Goal: Information Seeking & Learning: Learn about a topic

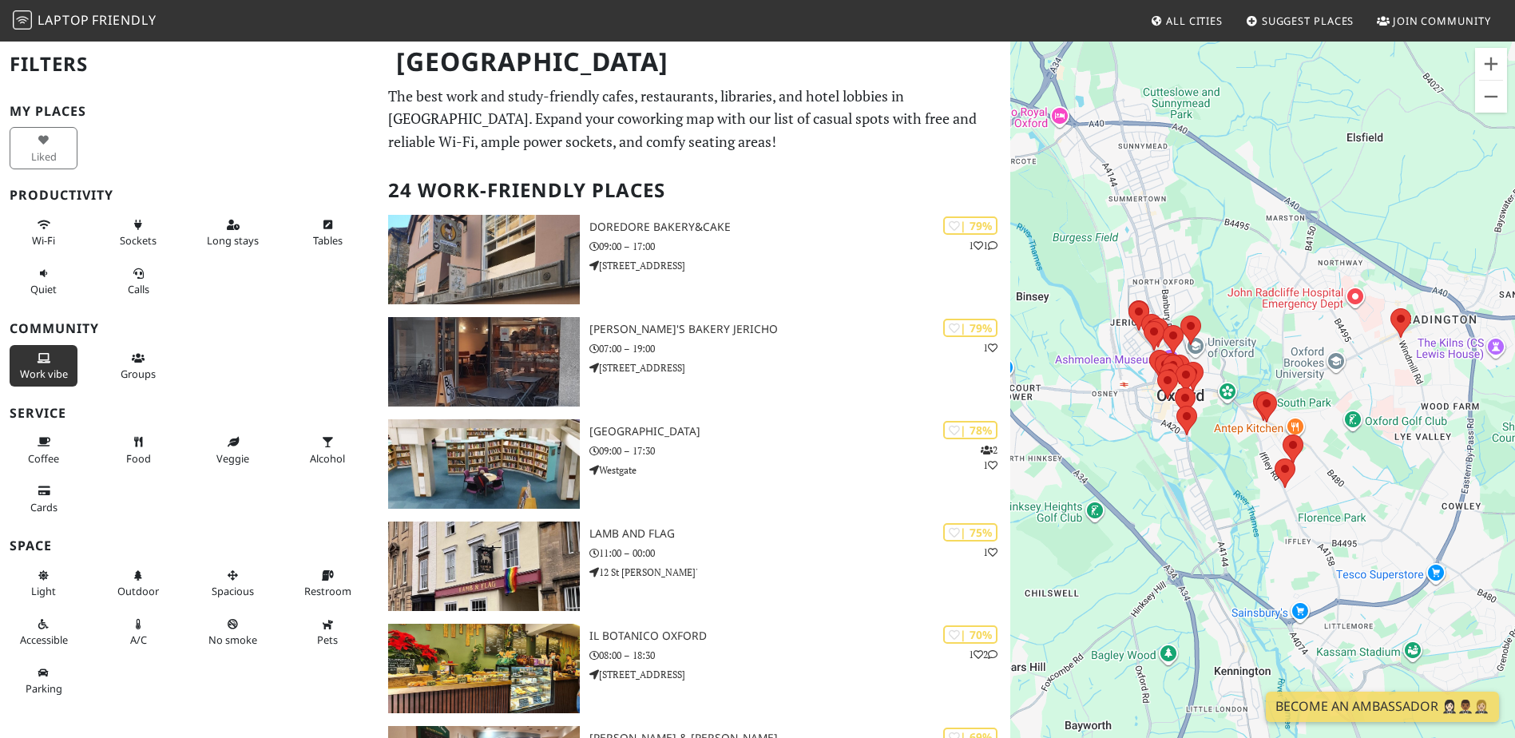
click at [51, 380] on span "Work vibe" at bounding box center [44, 374] width 48 height 14
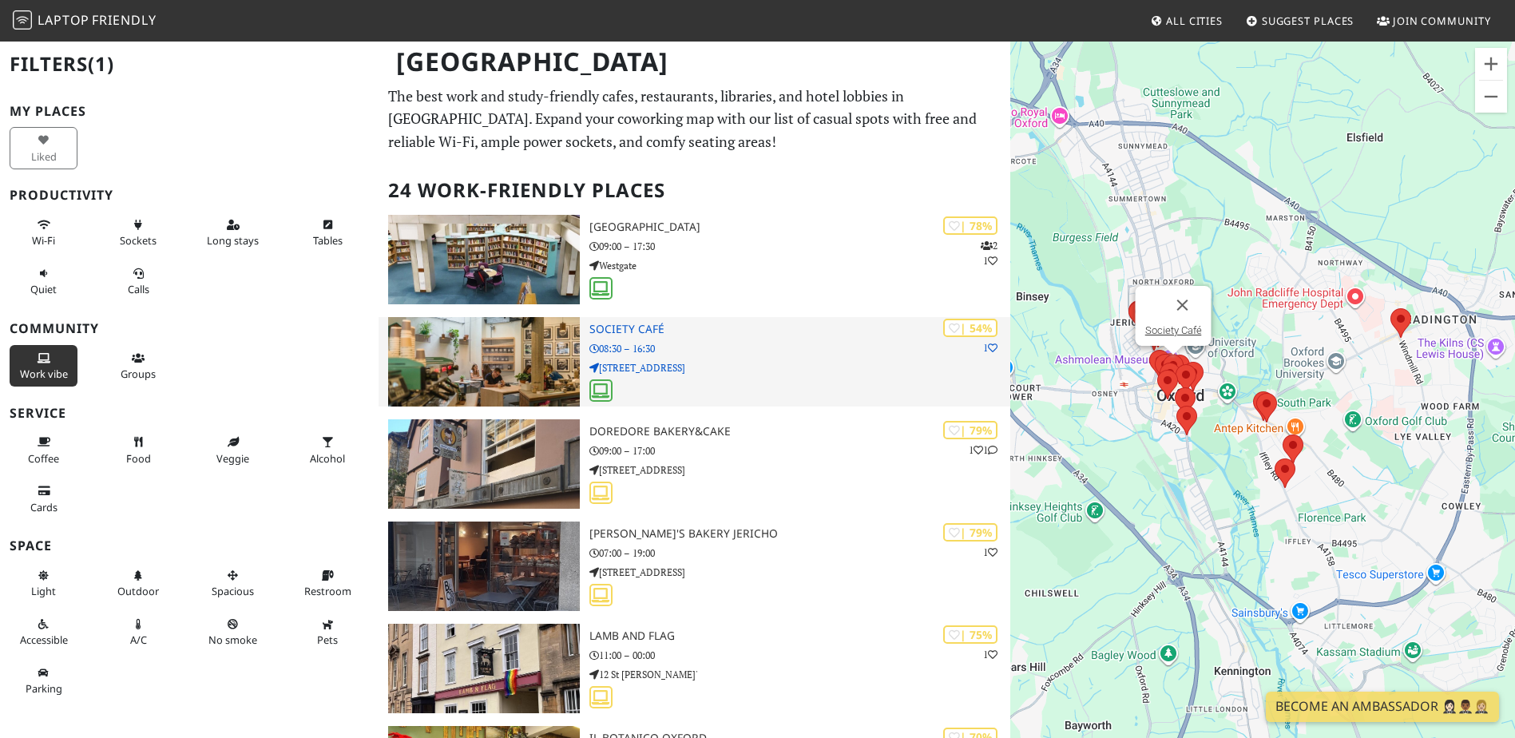
click at [728, 327] on h3 "Society Café" at bounding box center [799, 330] width 421 height 14
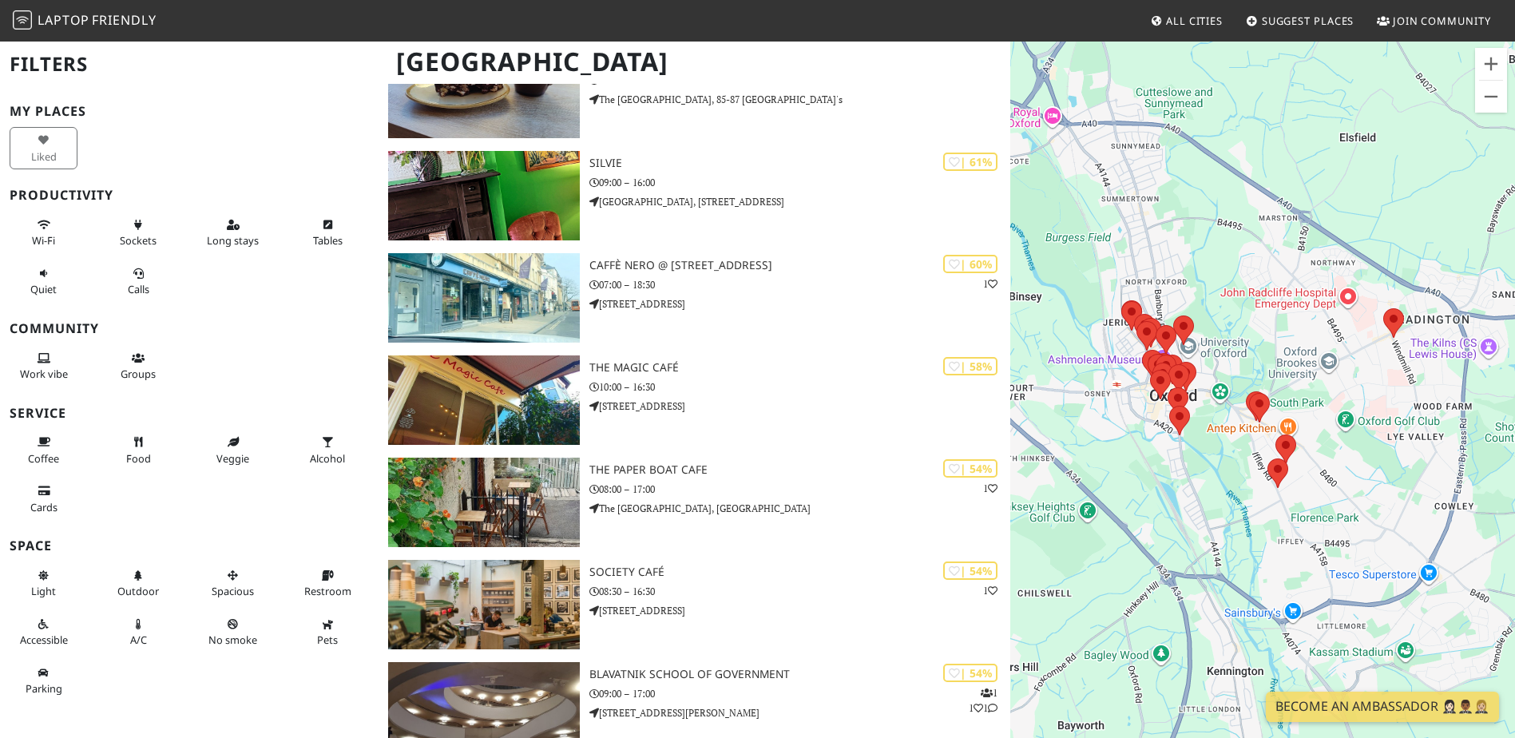
scroll to position [1278, 0]
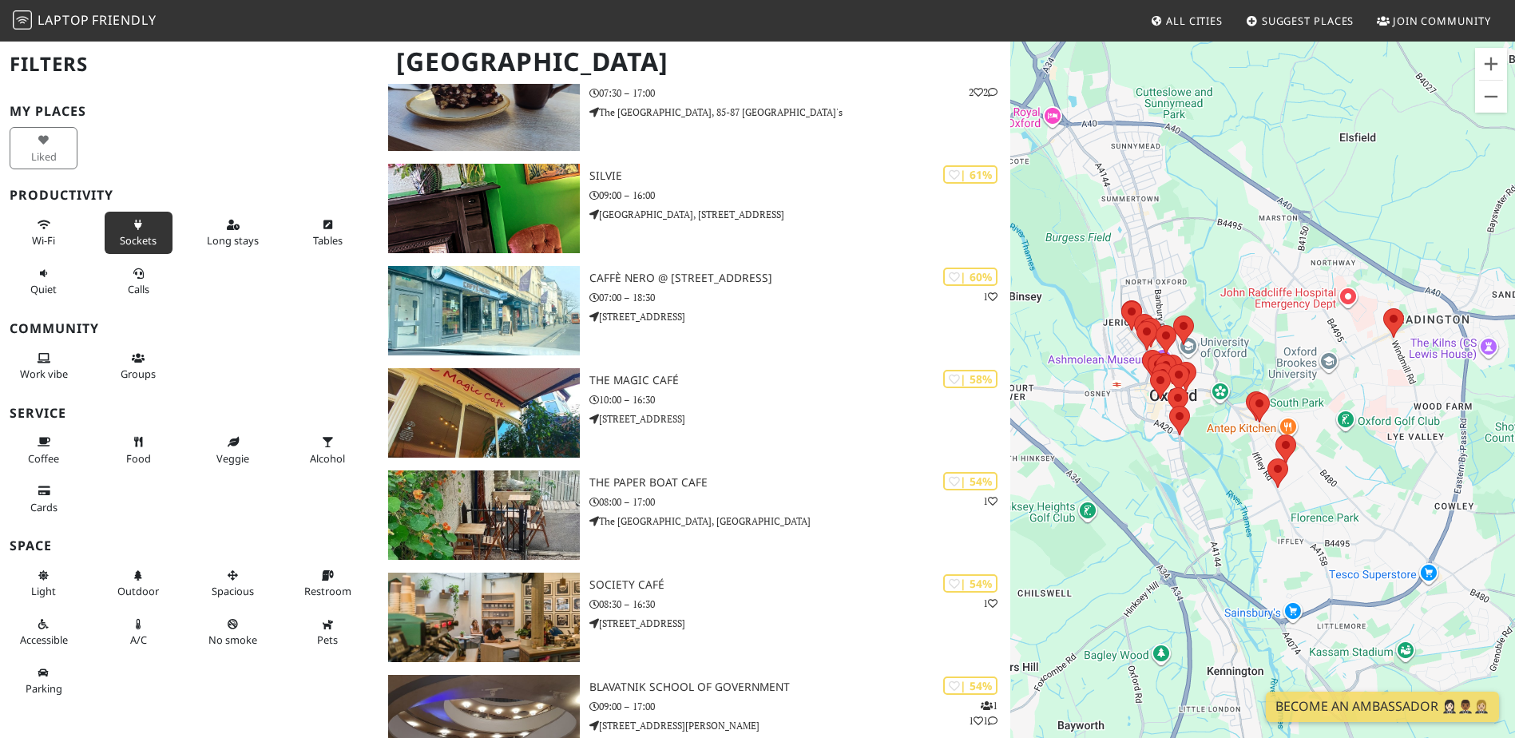
click at [125, 225] on button "Sockets" at bounding box center [139, 233] width 68 height 42
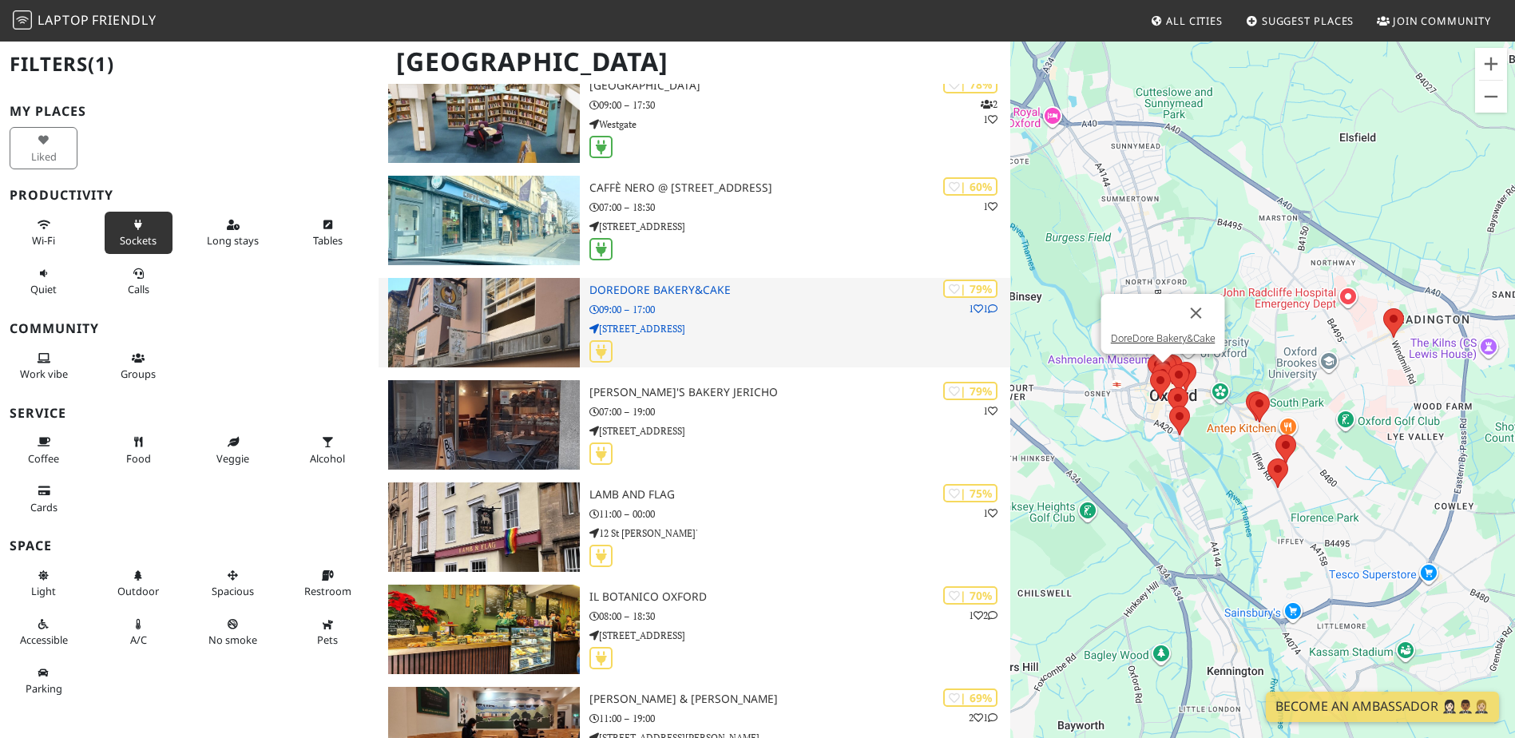
scroll to position [319, 0]
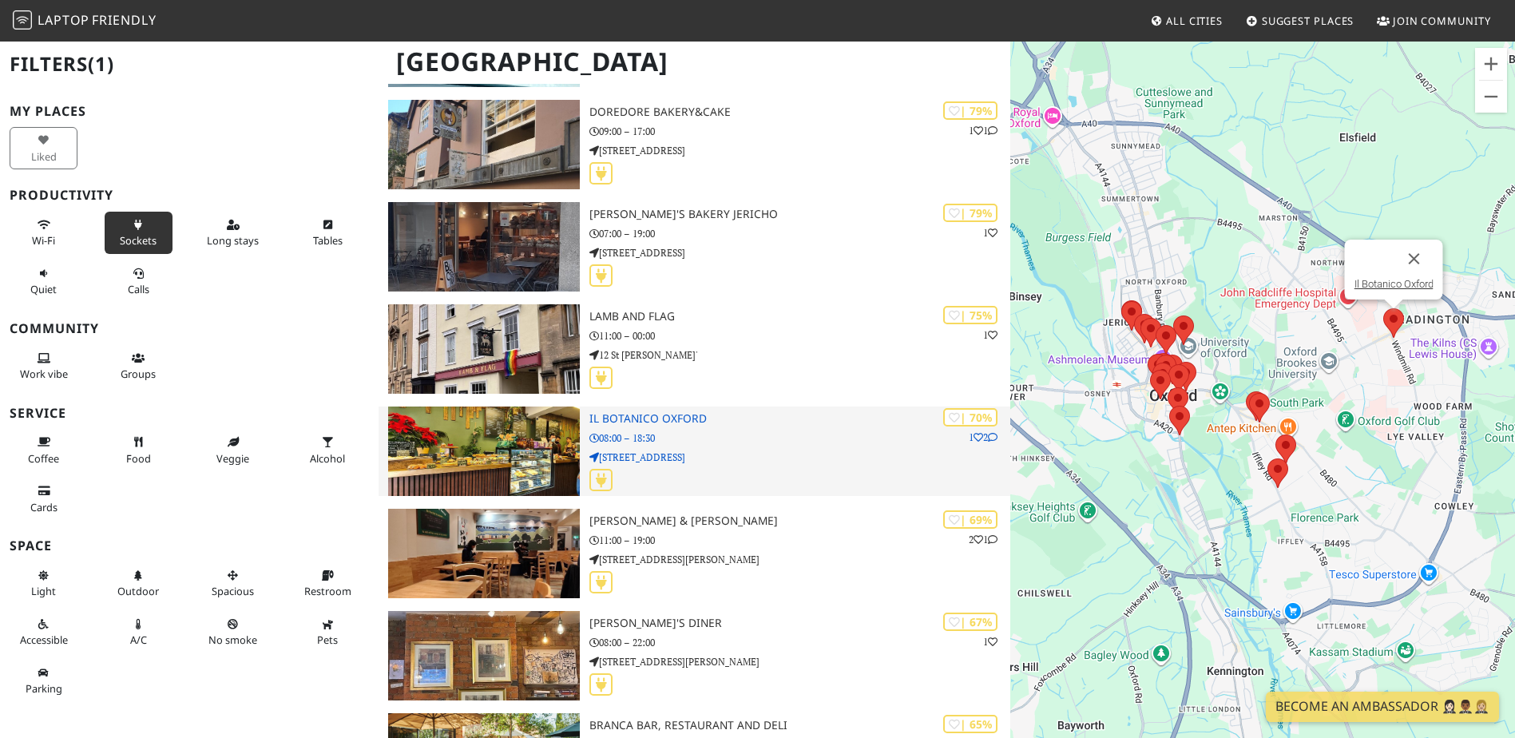
click at [784, 467] on div "| 70% 1 2 Il Botanico Oxford 08:00 – 18:30 9 Windmill Road" at bounding box center [799, 451] width 421 height 89
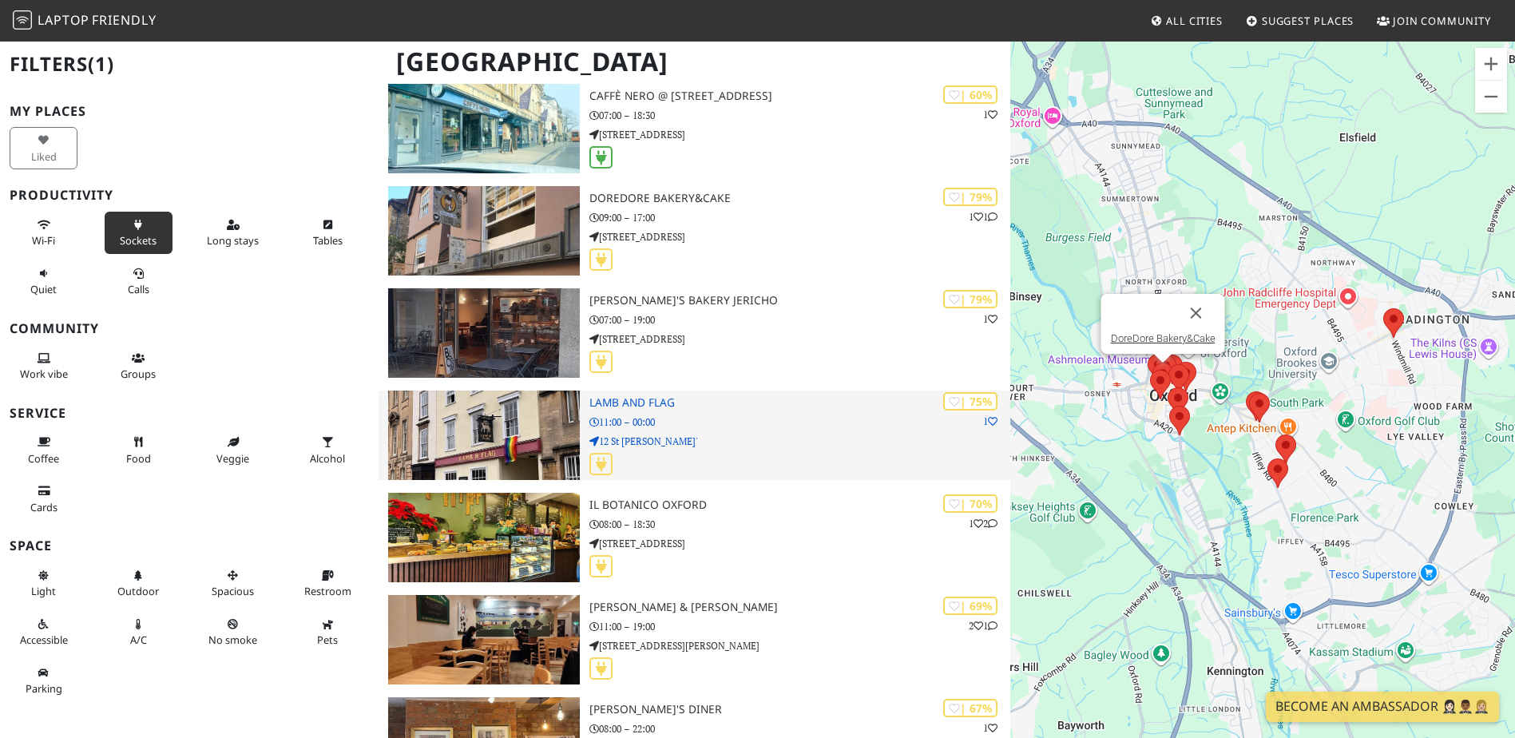
scroll to position [240, 0]
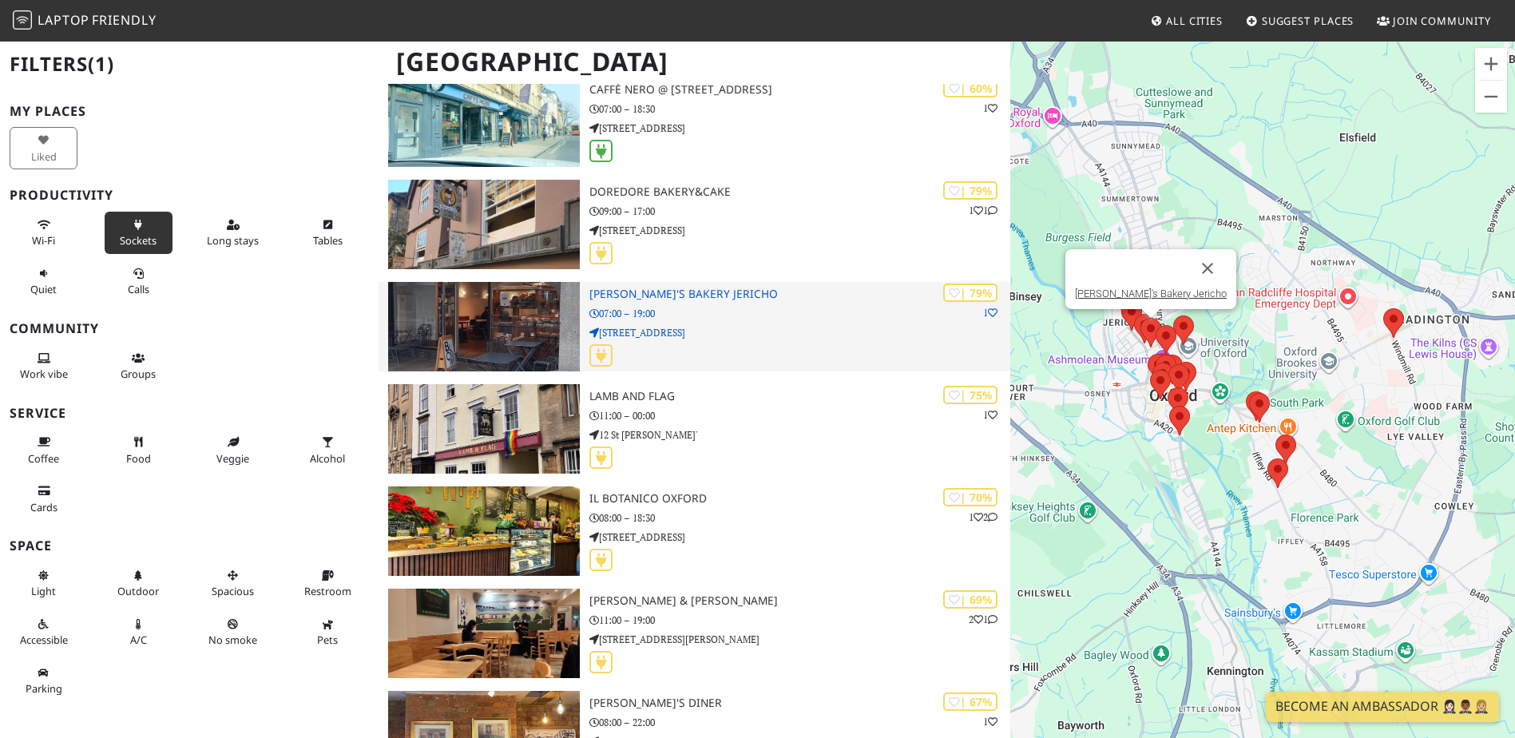
click at [794, 317] on p "07:00 – 19:00" at bounding box center [799, 313] width 421 height 15
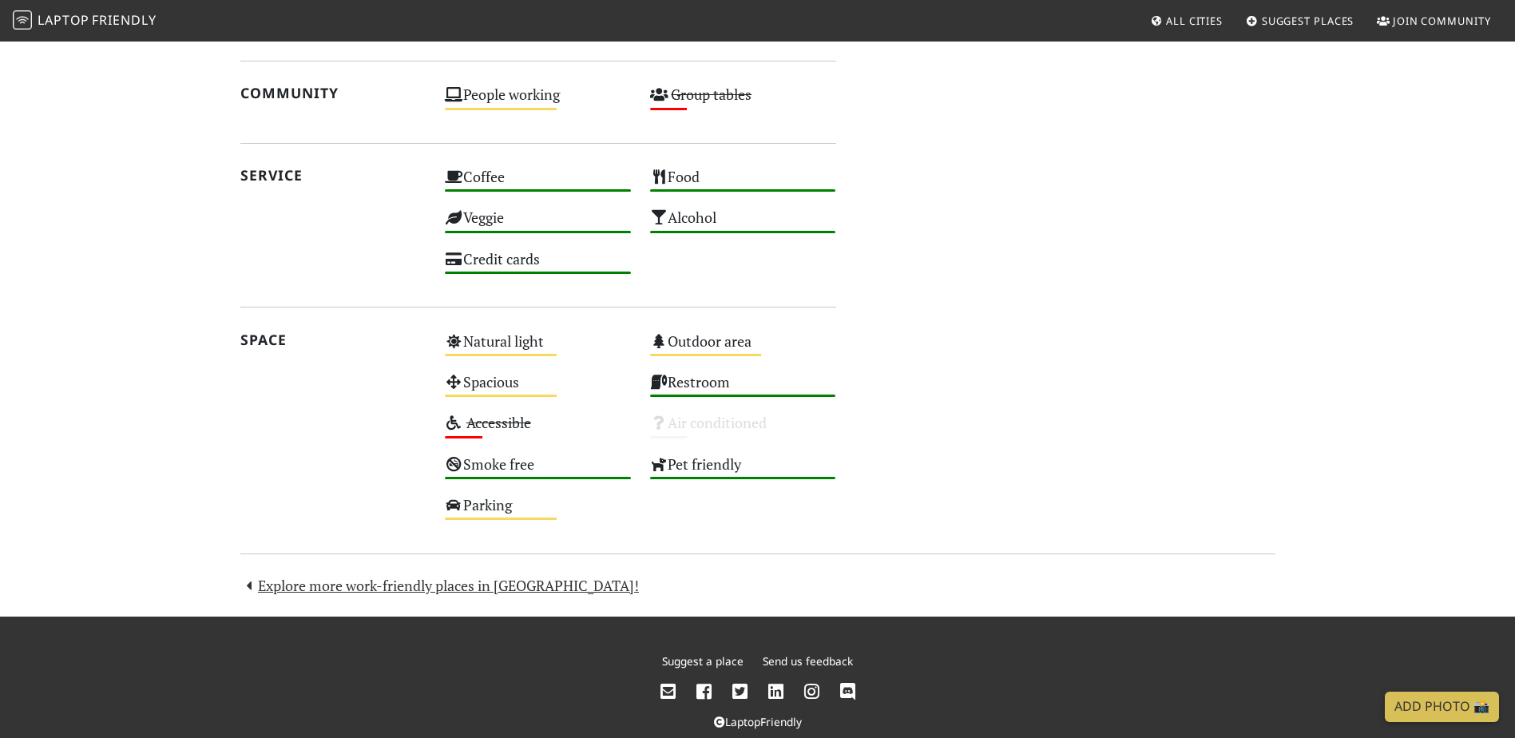
scroll to position [1029, 0]
